Goal: Find specific page/section: Find specific page/section

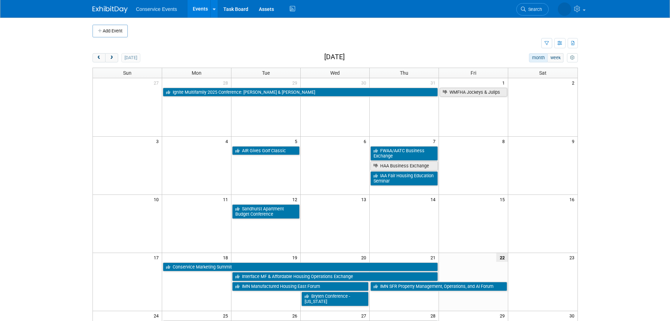
click at [541, 8] on span "Search" at bounding box center [534, 9] width 16 height 5
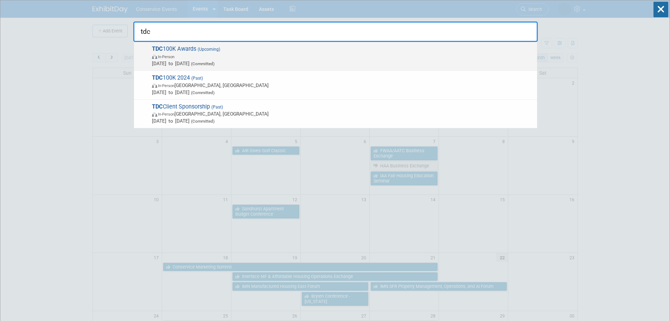
type input "tdc"
click at [209, 54] on span "In-Person" at bounding box center [343, 56] width 382 height 7
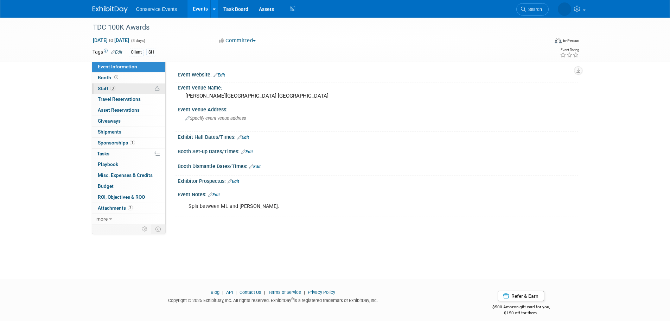
click at [143, 93] on link "3 Staff 3" at bounding box center [128, 88] width 73 height 11
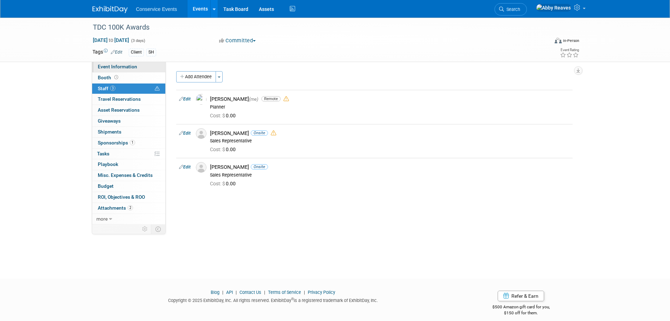
click at [154, 62] on link "Event Information" at bounding box center [128, 67] width 73 height 11
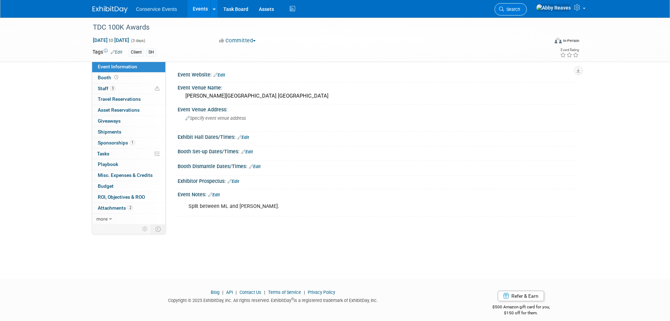
click at [504, 10] on icon at bounding box center [501, 9] width 5 height 5
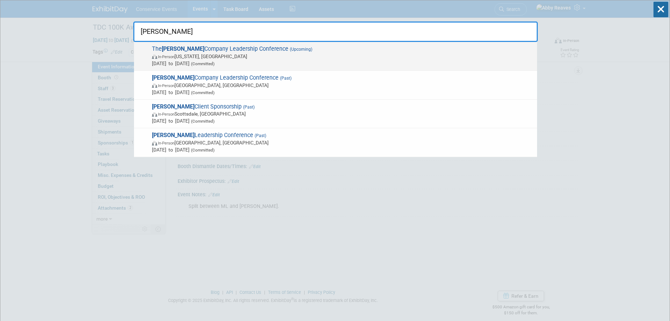
type input "preiss"
click at [342, 61] on span "Nov 4, 2025 to Nov 7, 2025 (Committed)" at bounding box center [343, 63] width 382 height 7
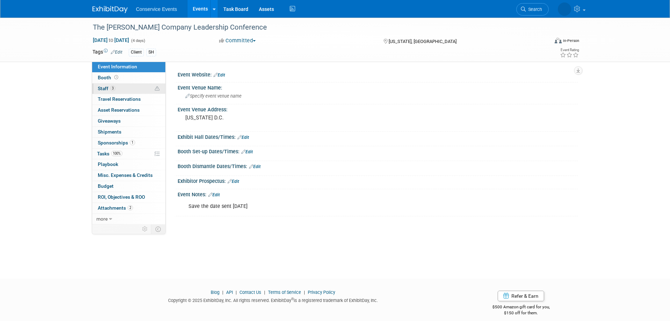
click at [134, 89] on link "3 Staff 3" at bounding box center [128, 88] width 73 height 11
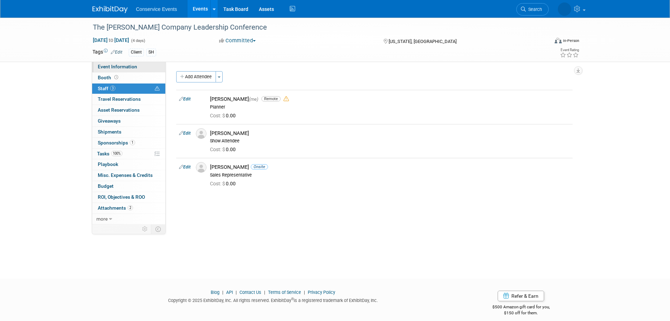
click at [134, 68] on span "Event Information" at bounding box center [117, 67] width 39 height 6
